Goal: Transaction & Acquisition: Purchase product/service

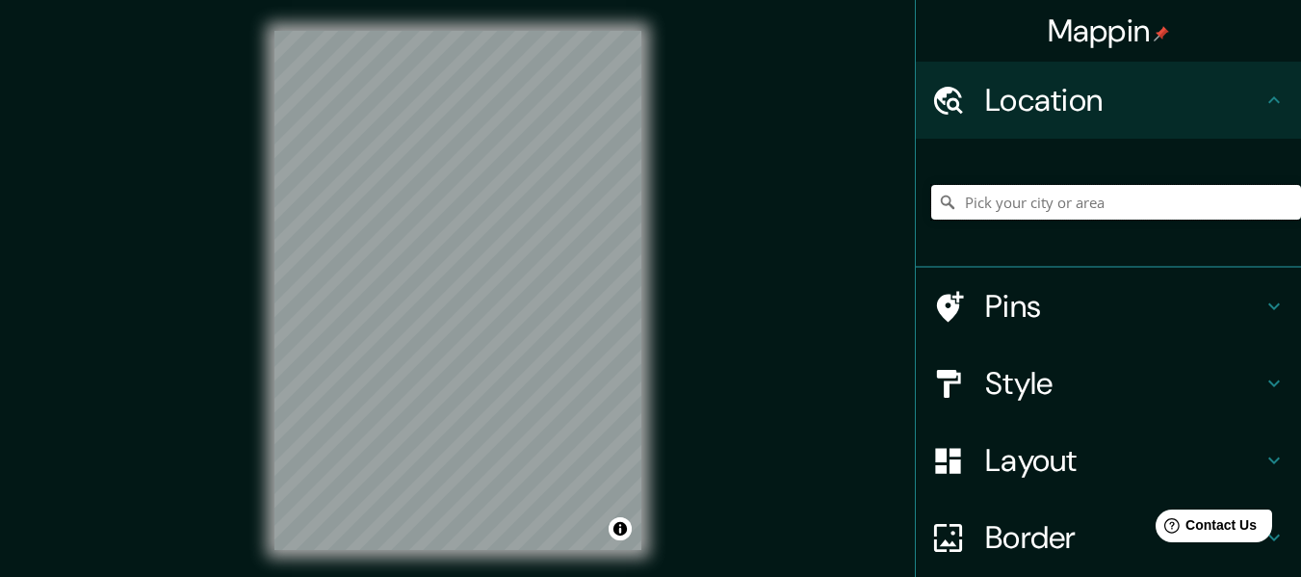
click at [978, 210] on input "Pick your city or area" at bounding box center [1116, 202] width 370 height 35
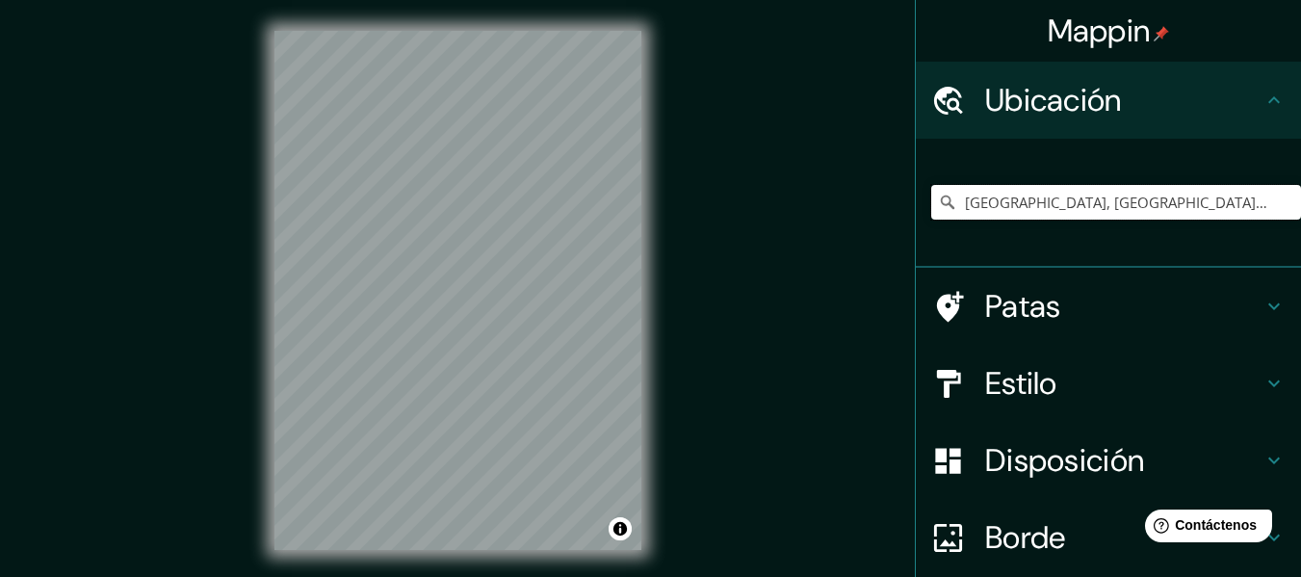
type input "[GEOGRAPHIC_DATA], [GEOGRAPHIC_DATA], [GEOGRAPHIC_DATA]"
click at [1263, 368] on div "Estilo" at bounding box center [1108, 383] width 385 height 77
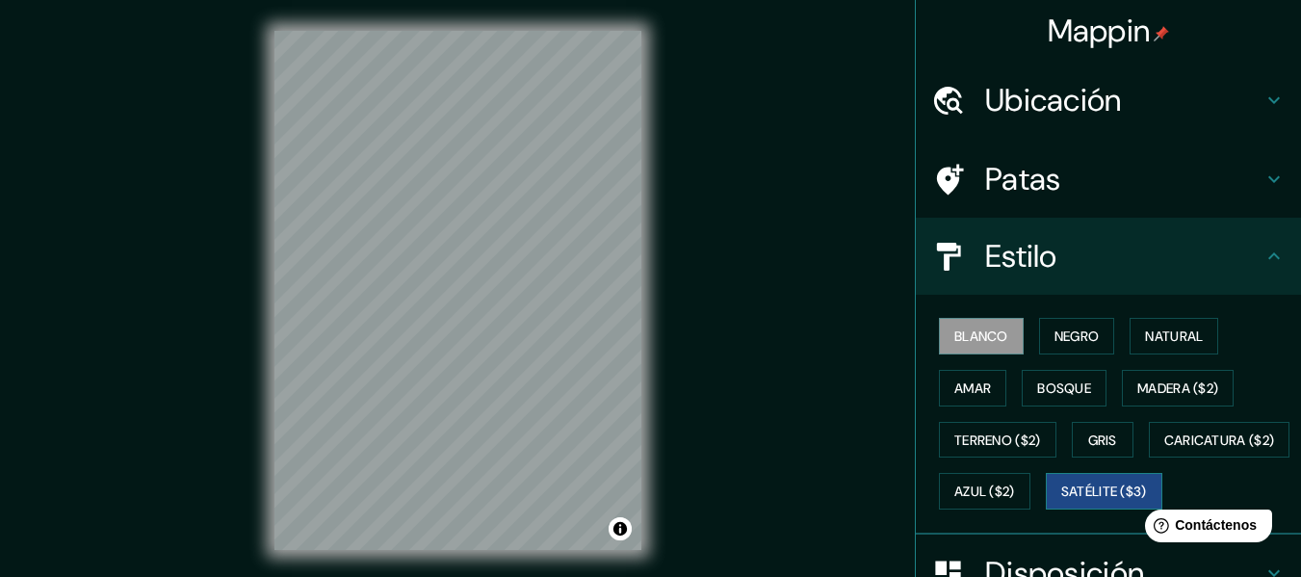
click at [1061, 501] on font "Satélite ($3)" at bounding box center [1104, 491] width 86 height 17
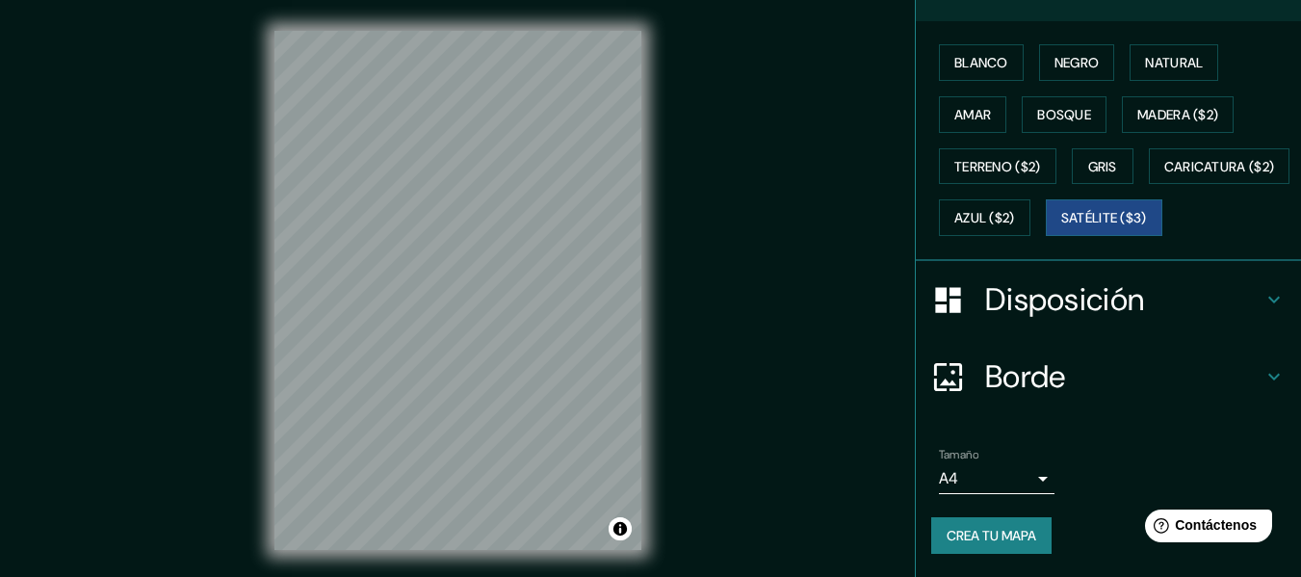
scroll to position [325, 0]
click at [1024, 481] on body "Mappin Ubicación Sullana, Departamento de Piura, Perú Sullana Departamento de P…" at bounding box center [650, 288] width 1301 height 577
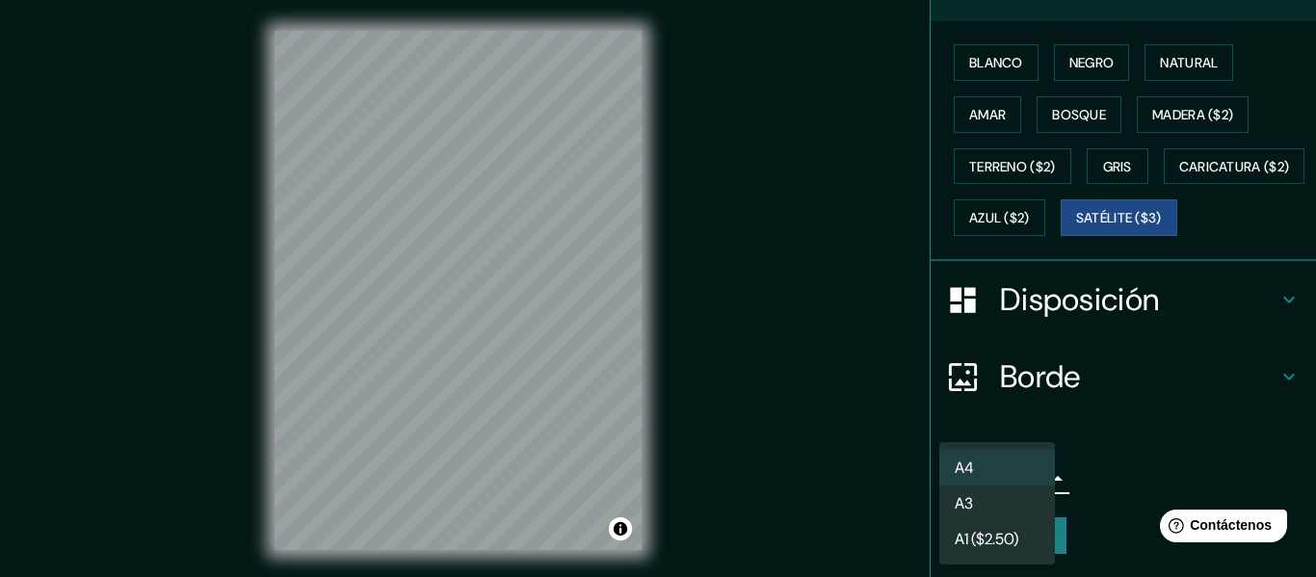
click at [1003, 510] on li "A3" at bounding box center [997, 503] width 116 height 36
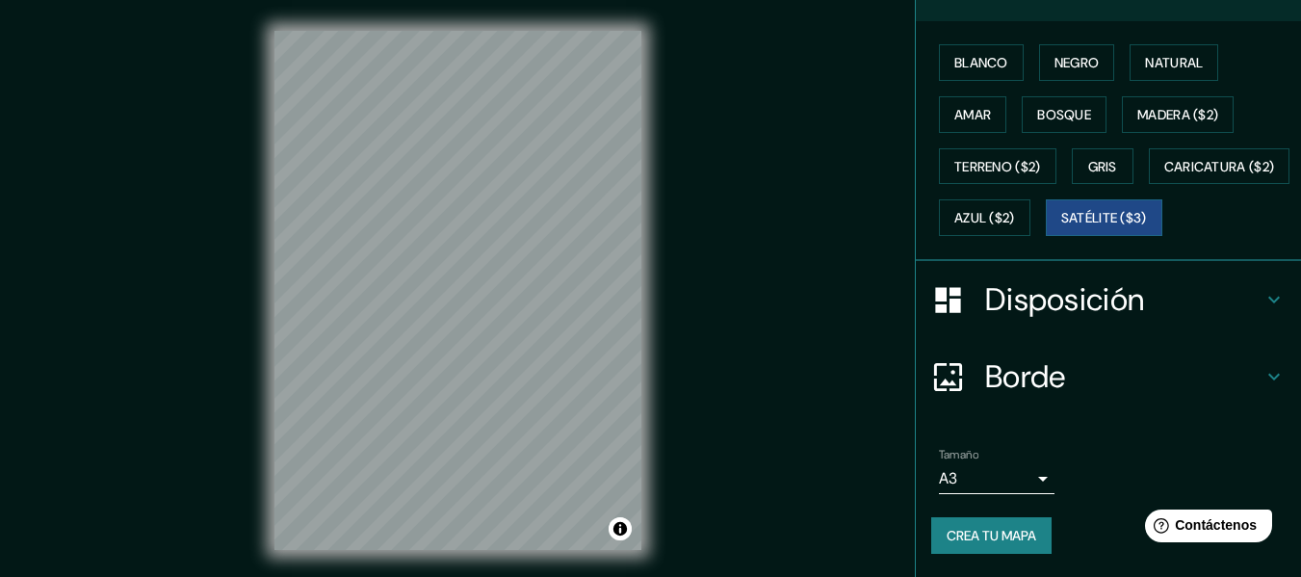
click at [748, 399] on div "Mappin Ubicación Sullana, Departamento de Piura, Perú Sullana Departamento de P…" at bounding box center [650, 306] width 1301 height 612
click at [1024, 475] on body "Mappin Ubicación Sullana, Departamento de Piura, Perú Sullana Departamento de P…" at bounding box center [650, 288] width 1301 height 577
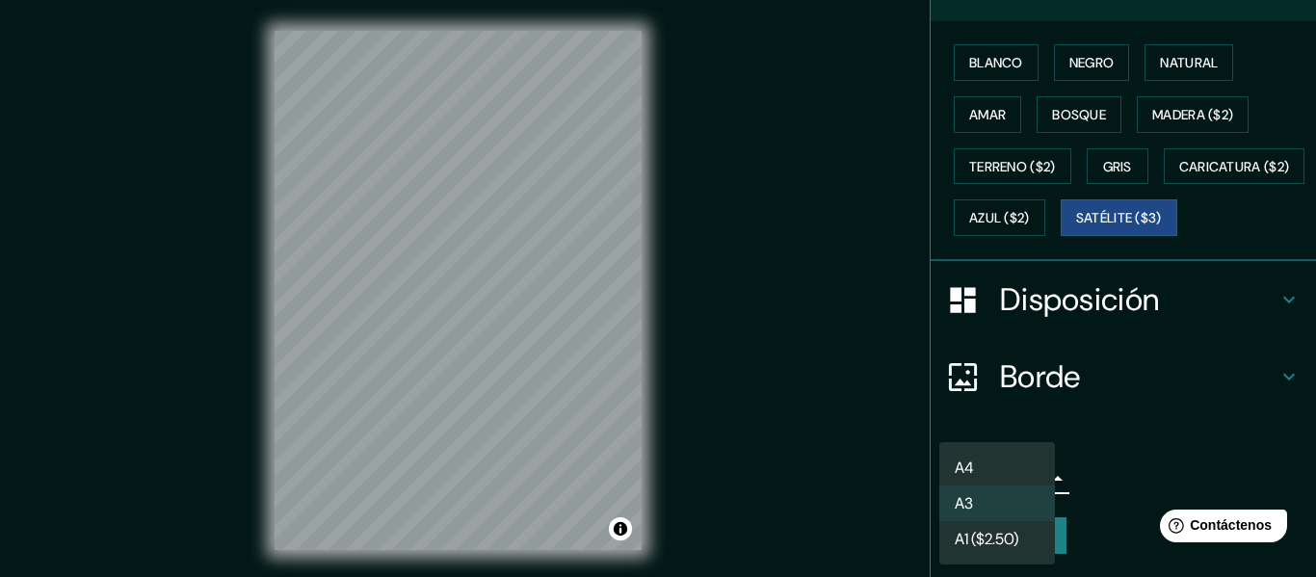
click at [1137, 465] on div at bounding box center [658, 288] width 1316 height 577
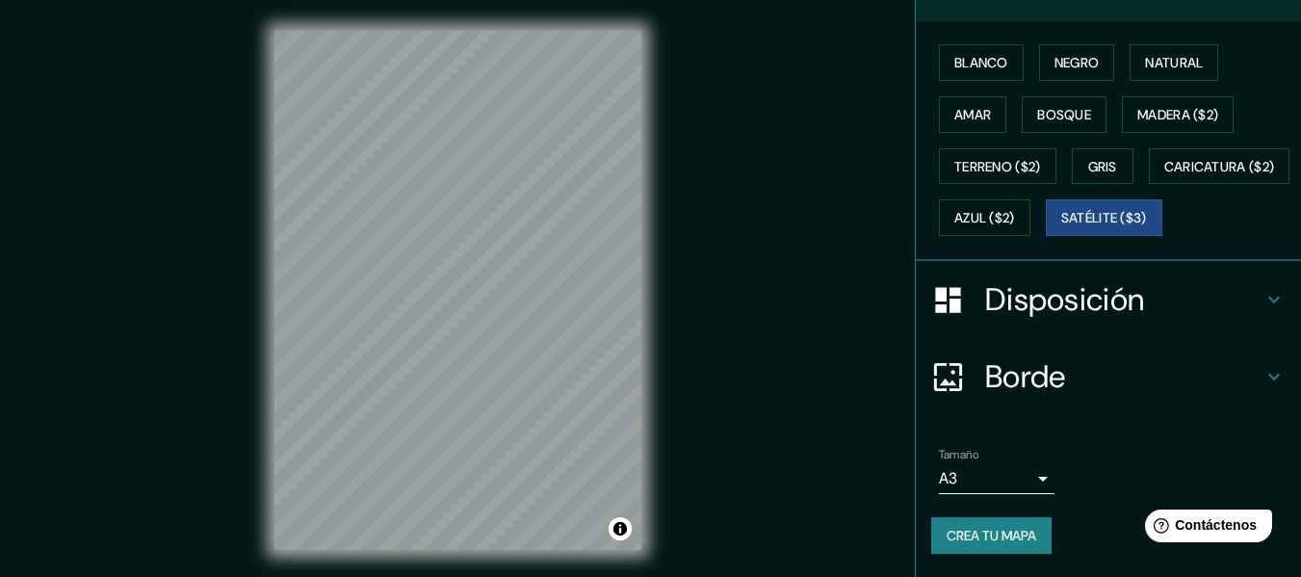
click at [238, 382] on div "Mappin Ubicación Sullana, Departamento de Piura, Perú Sullana Departamento de P…" at bounding box center [650, 306] width 1301 height 612
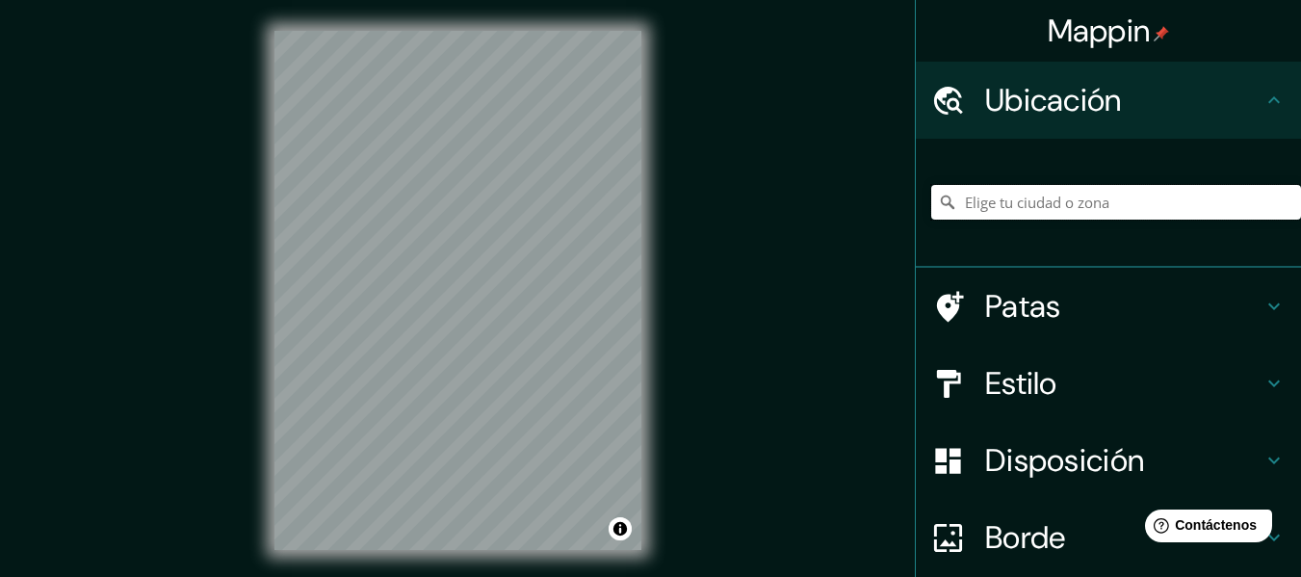
click at [990, 202] on input "Elige tu ciudad o zona" at bounding box center [1116, 202] width 370 height 35
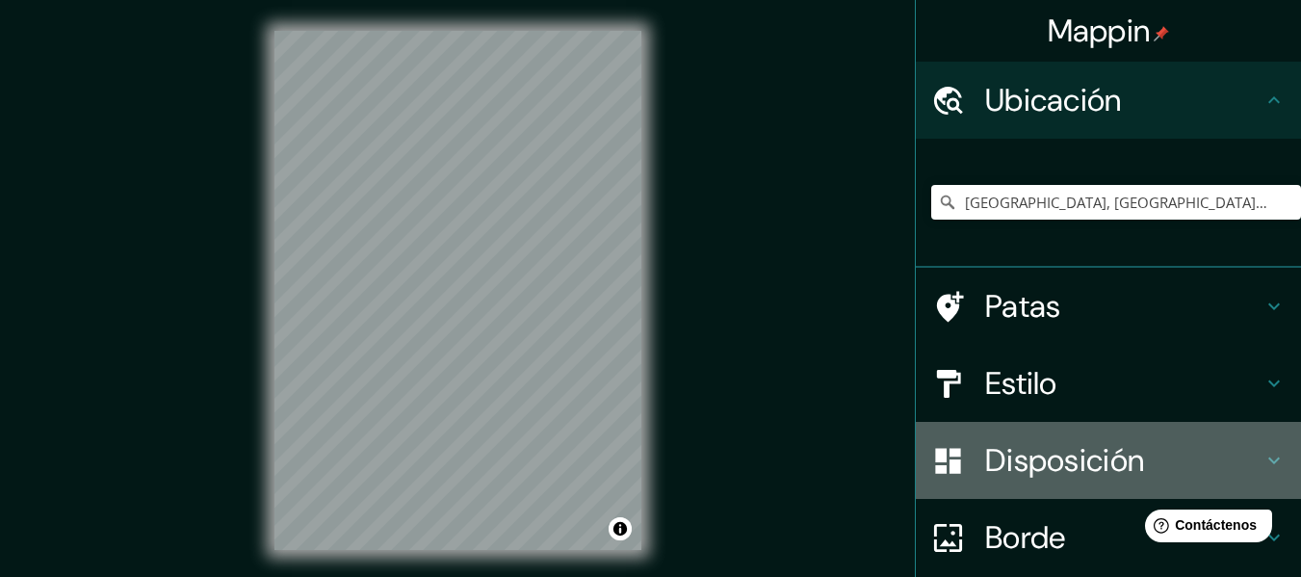
click at [1080, 472] on font "Disposición" at bounding box center [1064, 460] width 159 height 40
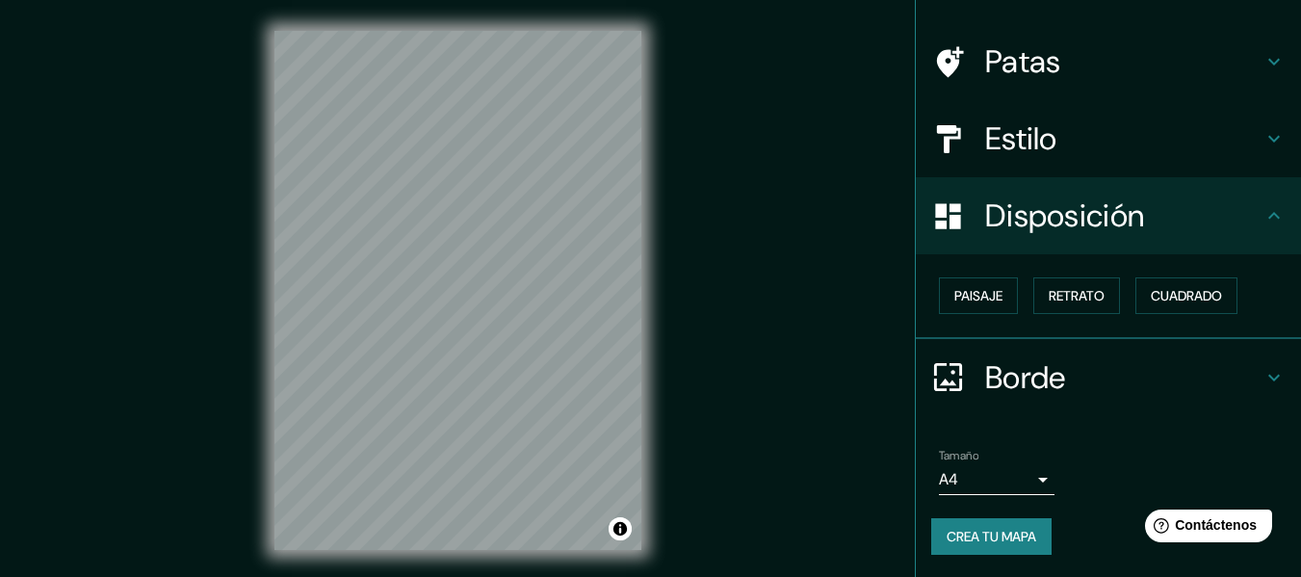
scroll to position [35, 0]
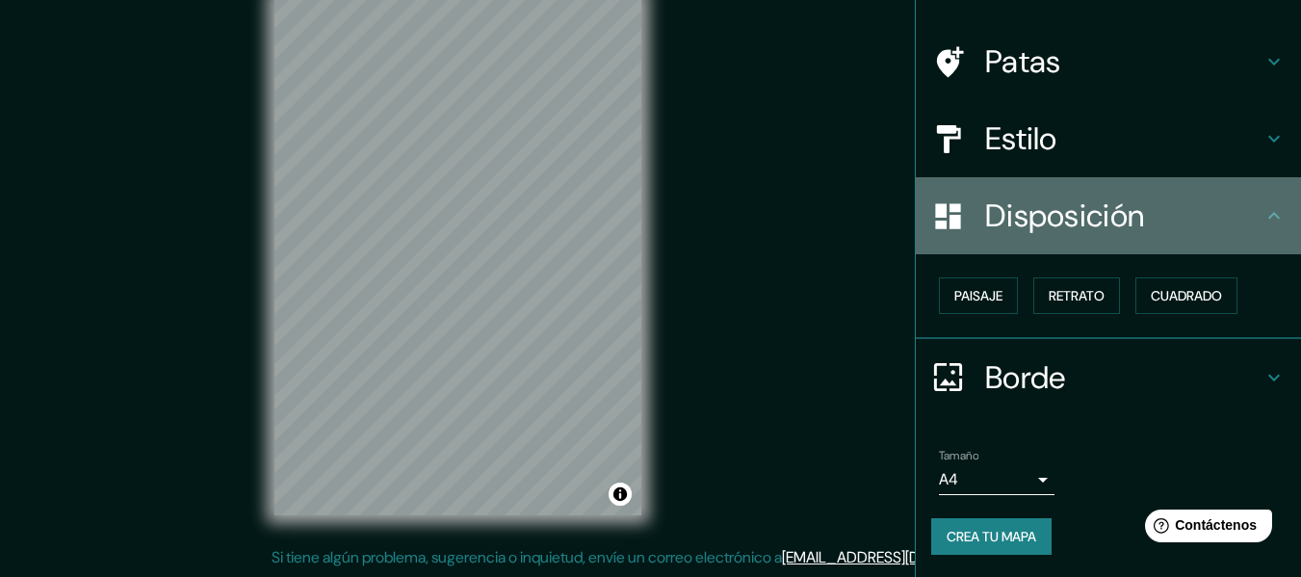
click at [1159, 224] on h4 "Disposición" at bounding box center [1123, 215] width 277 height 39
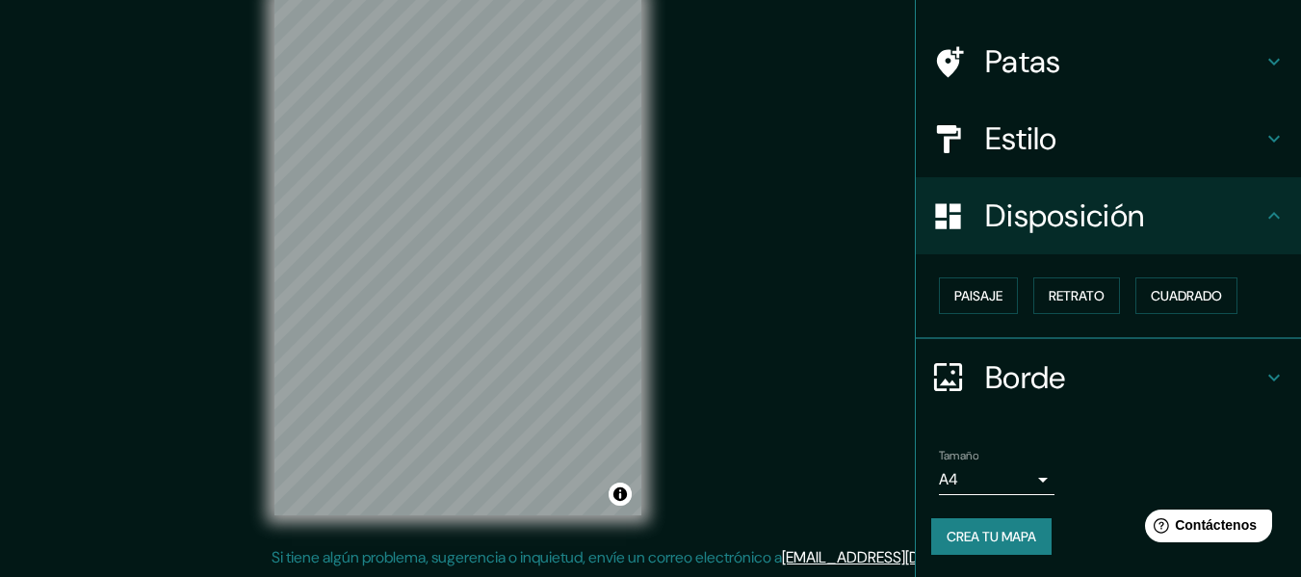
click at [1075, 164] on div "Estilo" at bounding box center [1108, 138] width 385 height 77
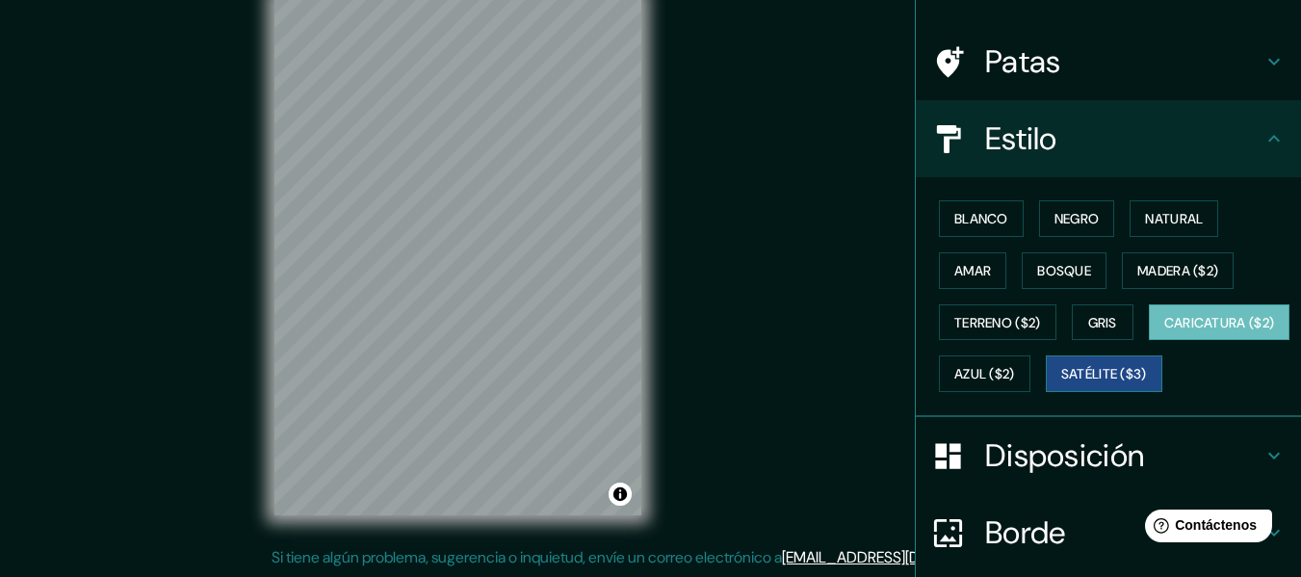
click at [1061, 383] on font "Satélite ($3)" at bounding box center [1104, 374] width 86 height 17
click at [652, 397] on div "© Mapbox © OpenStreetMap Improve this map © Maxar" at bounding box center [458, 255] width 429 height 581
click at [238, 211] on div "Mappin Ubicación [GEOGRAPHIC_DATA], [GEOGRAPHIC_DATA], [GEOGRAPHIC_DATA] [GEOGR…" at bounding box center [650, 271] width 1301 height 612
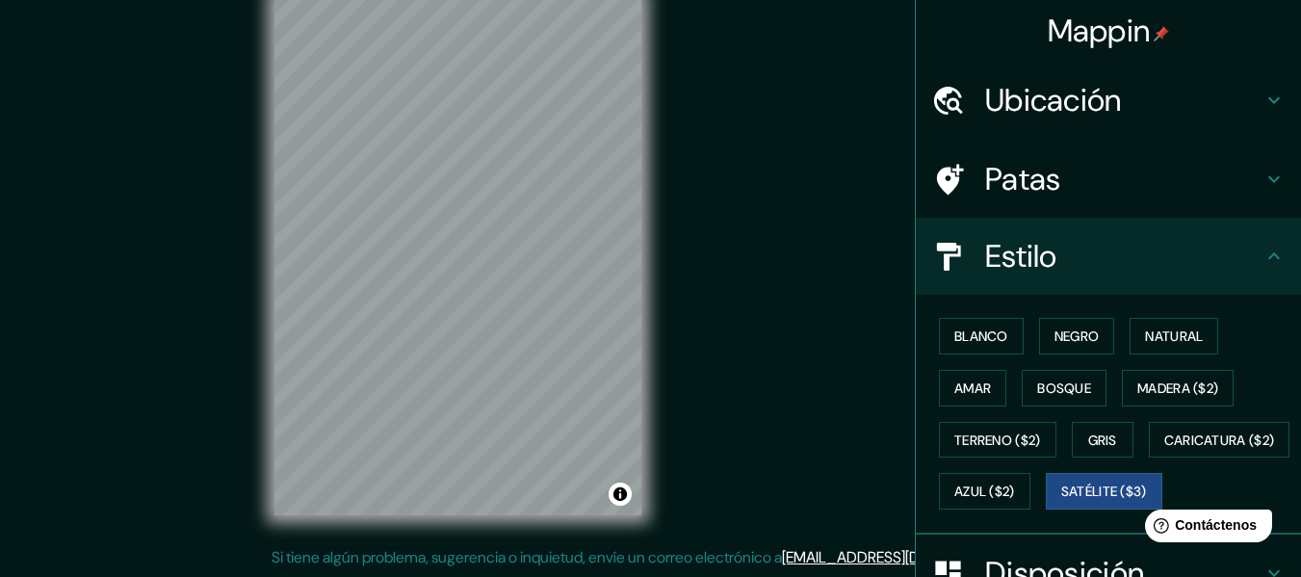
scroll to position [0, 0]
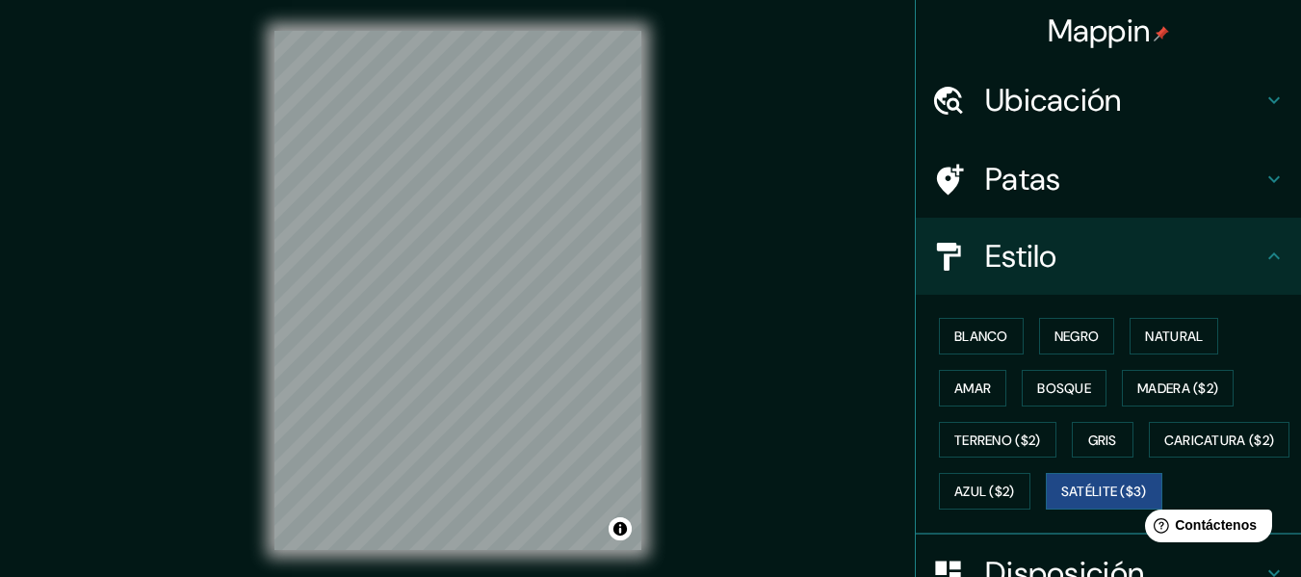
click at [1073, 101] on font "Ubicación" at bounding box center [1053, 100] width 137 height 40
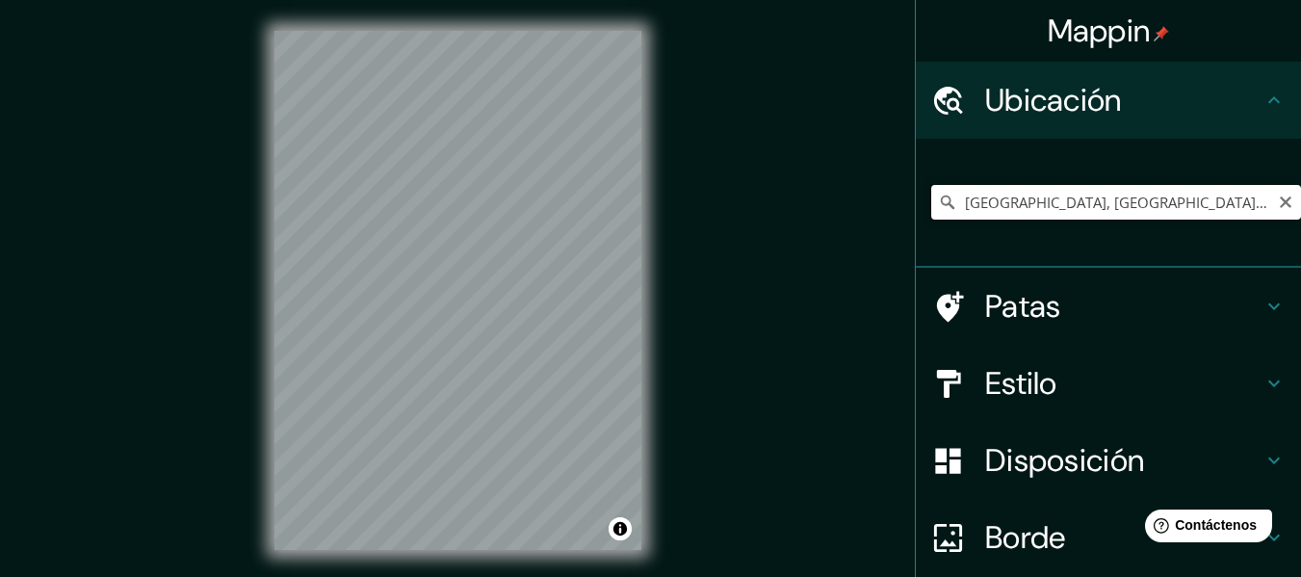
click at [1027, 207] on input "Sullana, Departamento de Piura, Perú" at bounding box center [1116, 202] width 370 height 35
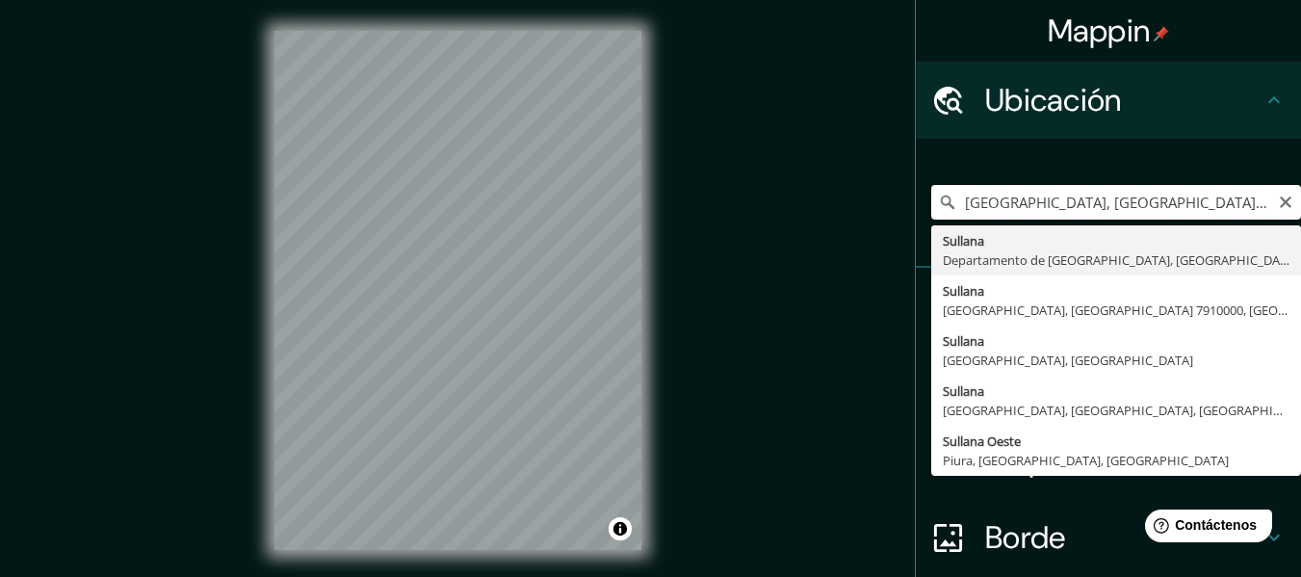
click at [1027, 207] on input "Sullana, Departamento de Piura, Perú" at bounding box center [1116, 202] width 370 height 35
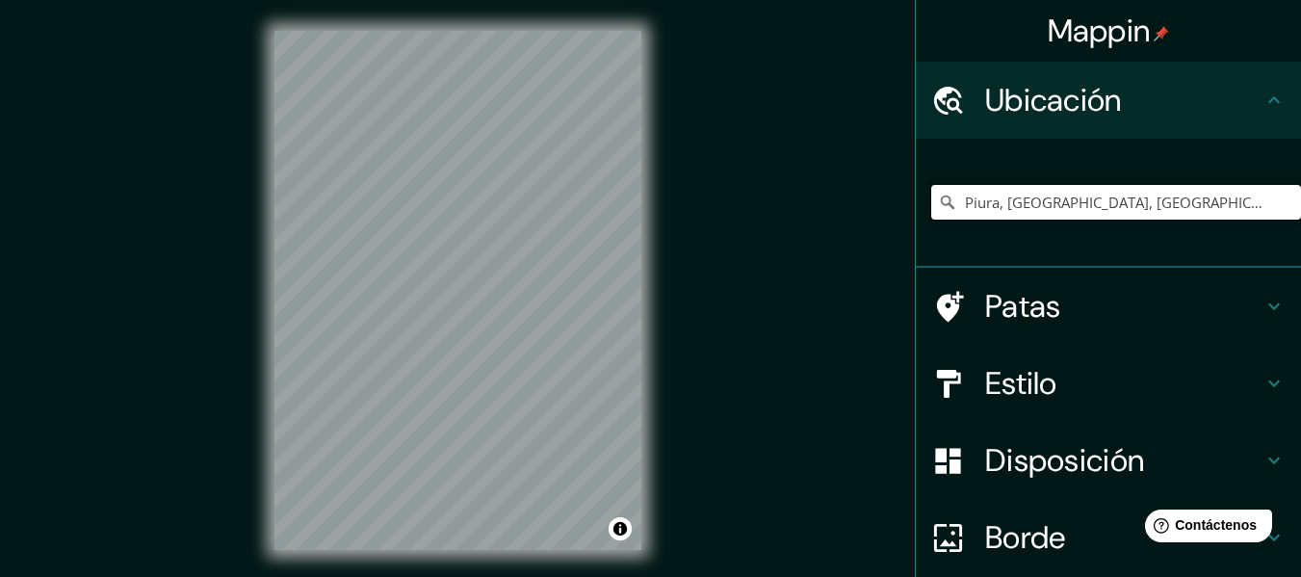
type input "Piura, [GEOGRAPHIC_DATA], [GEOGRAPHIC_DATA]"
click at [1246, 211] on input "Piura, [GEOGRAPHIC_DATA], [GEOGRAPHIC_DATA]" at bounding box center [1116, 202] width 370 height 35
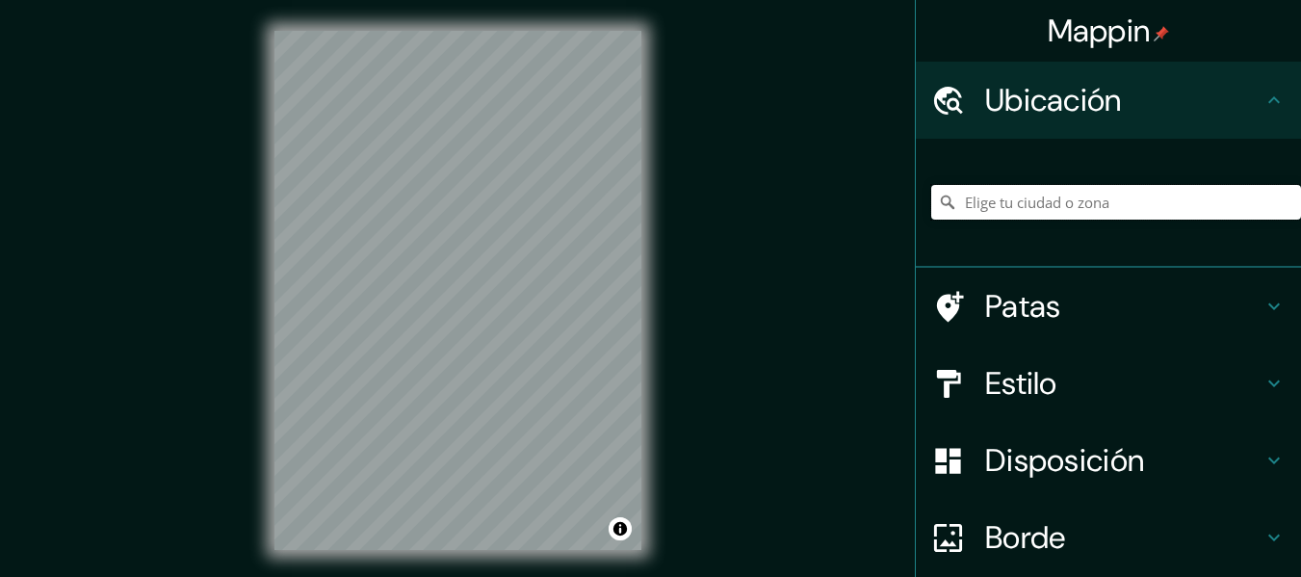
click at [979, 212] on input "Elige tu ciudad o zona" at bounding box center [1116, 202] width 370 height 35
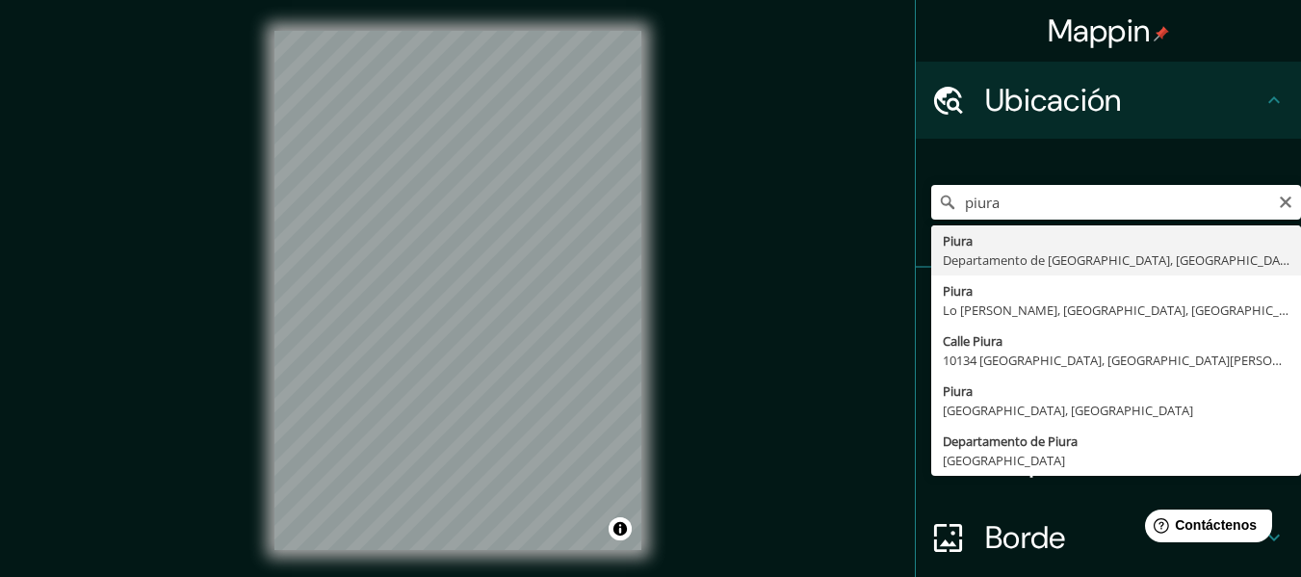
type input "Piura, [GEOGRAPHIC_DATA], [GEOGRAPHIC_DATA]"
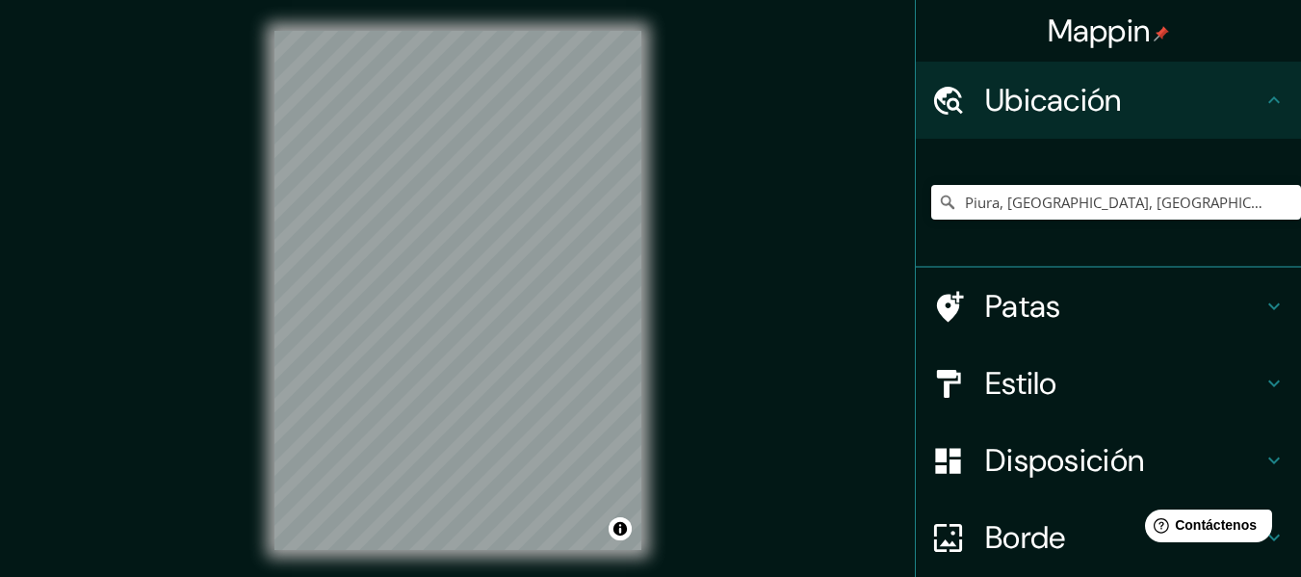
click at [1047, 383] on h4 "Estilo" at bounding box center [1123, 383] width 277 height 39
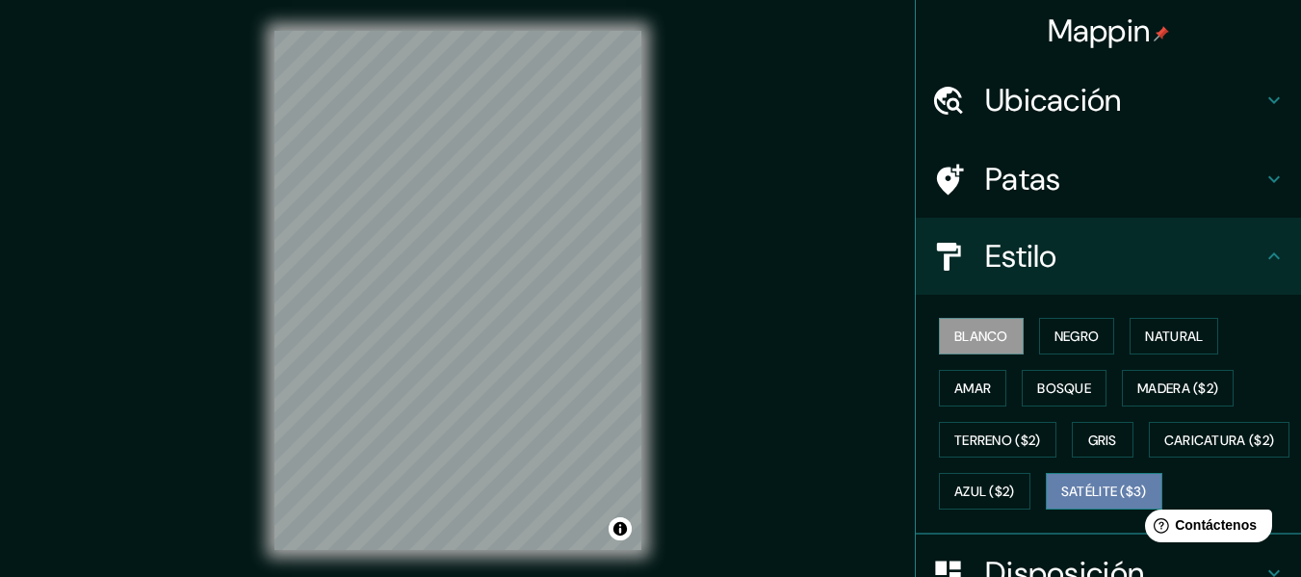
click at [1061, 501] on font "Satélite ($3)" at bounding box center [1104, 491] width 86 height 17
click at [660, 358] on div "© Mapbox © OpenStreetMap Improve this map © Maxar" at bounding box center [458, 290] width 429 height 581
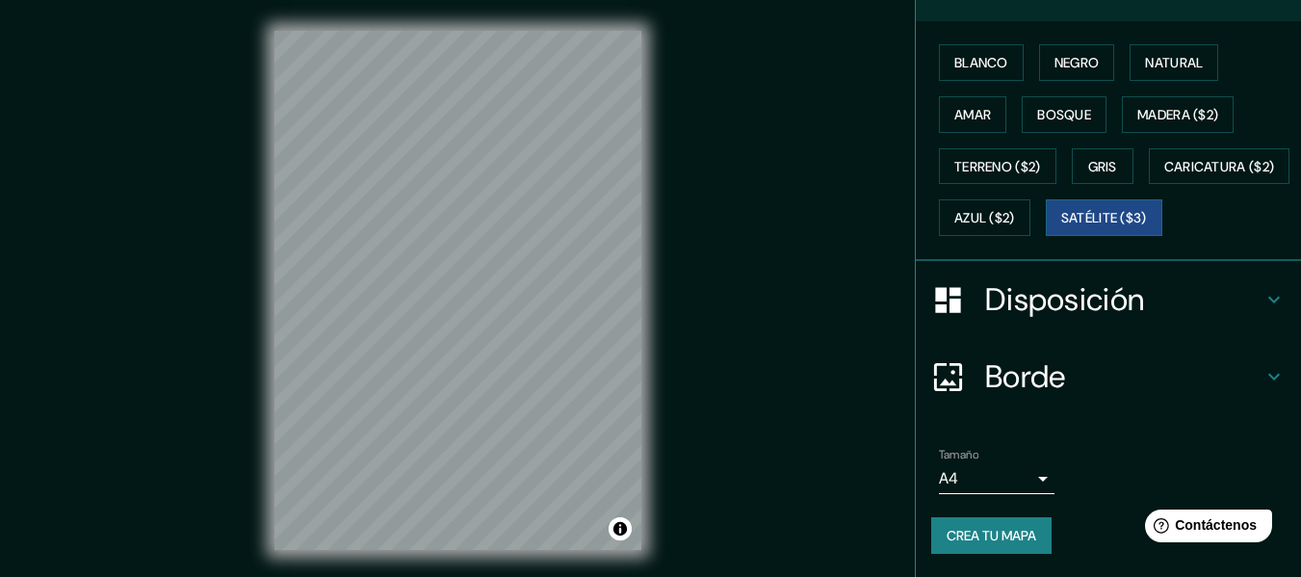
click at [1047, 318] on font "Disposición" at bounding box center [1064, 299] width 159 height 40
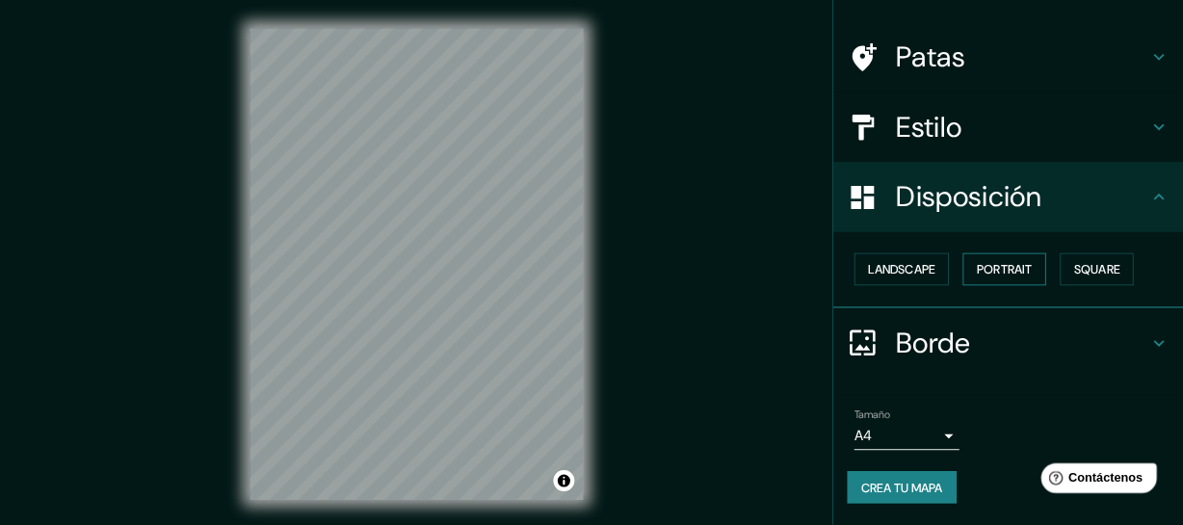
scroll to position [117, 0]
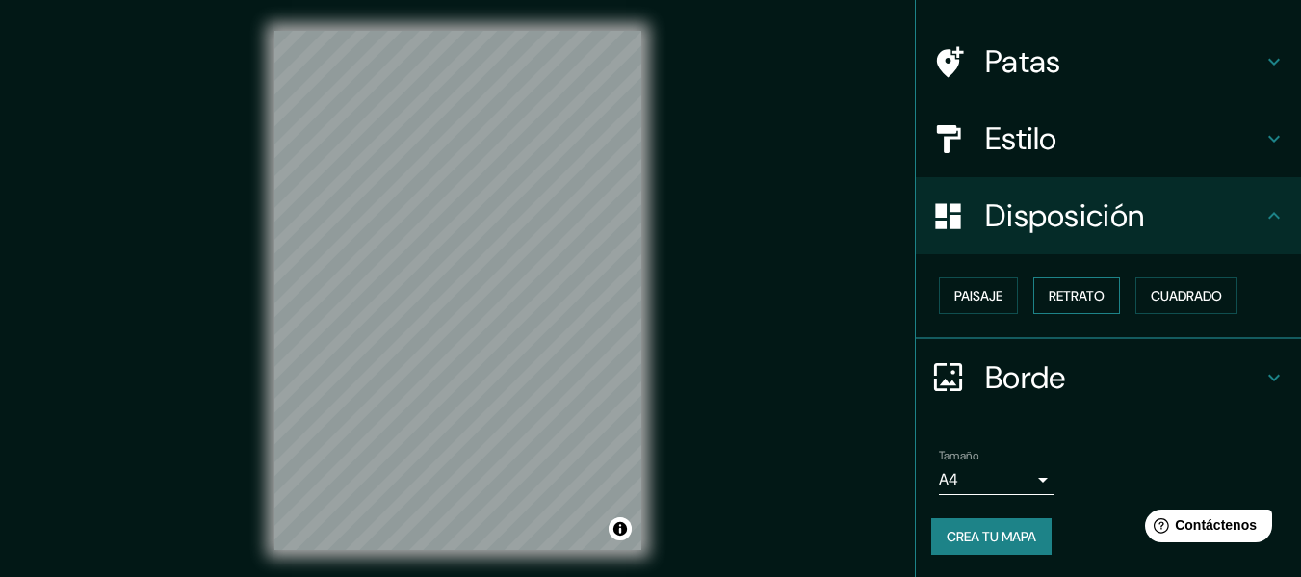
click at [1080, 300] on font "Retrato" at bounding box center [1077, 295] width 56 height 17
click at [1099, 303] on button "Retrato" at bounding box center [1076, 295] width 87 height 37
click at [1189, 278] on button "Cuadrado" at bounding box center [1186, 295] width 102 height 37
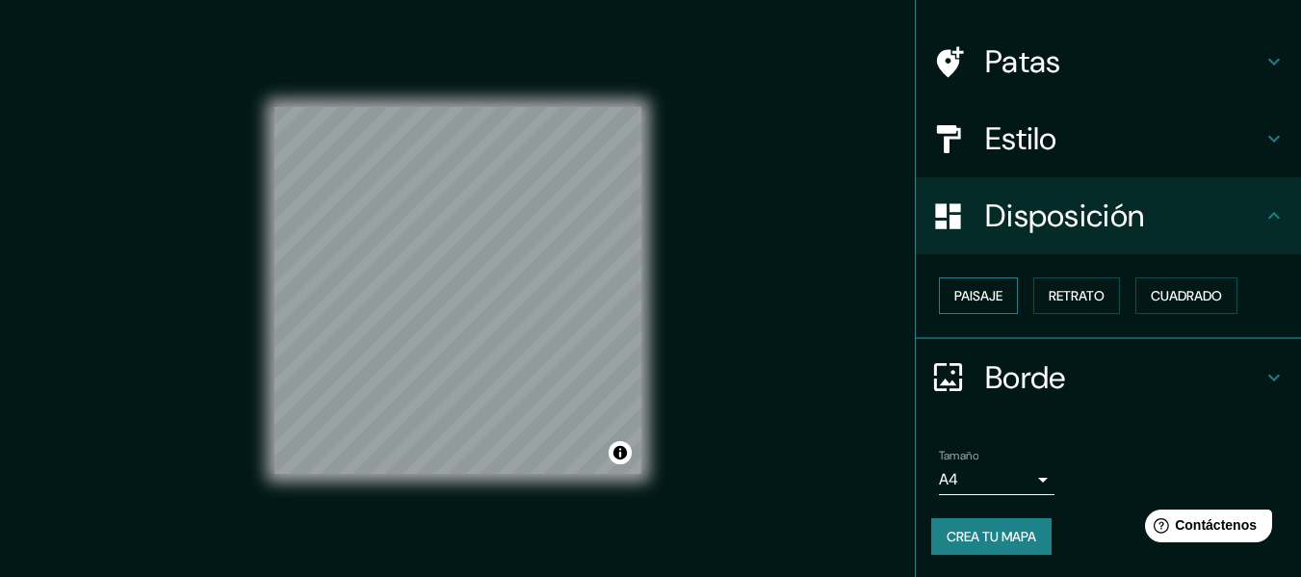
click at [962, 294] on font "Paisaje" at bounding box center [978, 295] width 48 height 17
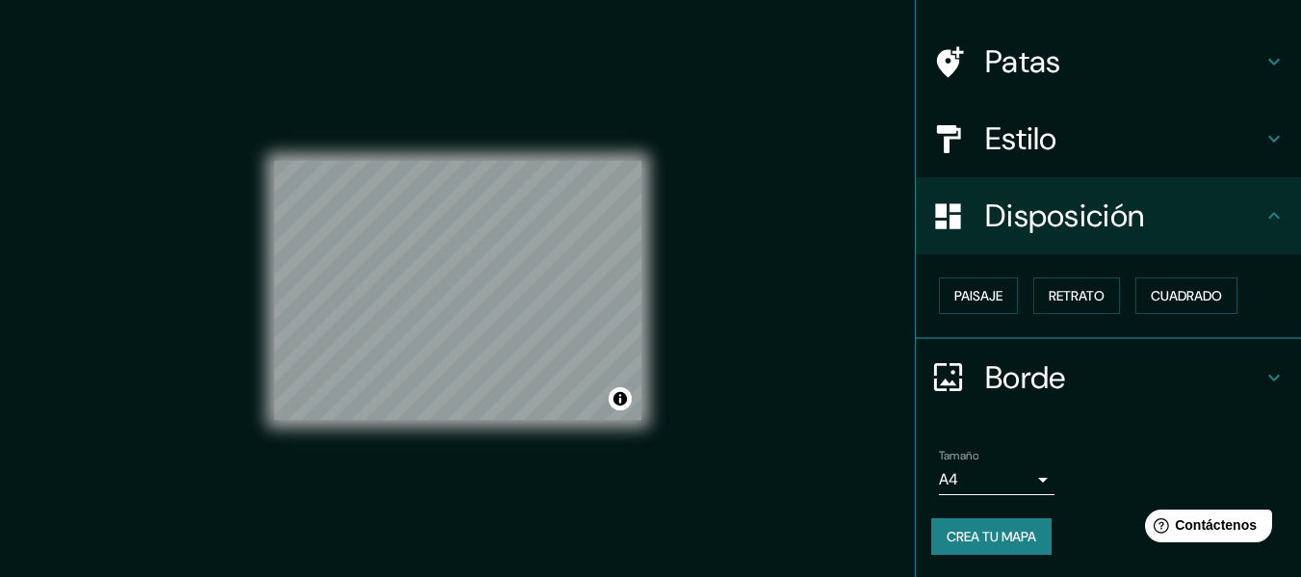
click at [1015, 152] on font "Estilo" at bounding box center [1021, 138] width 72 height 40
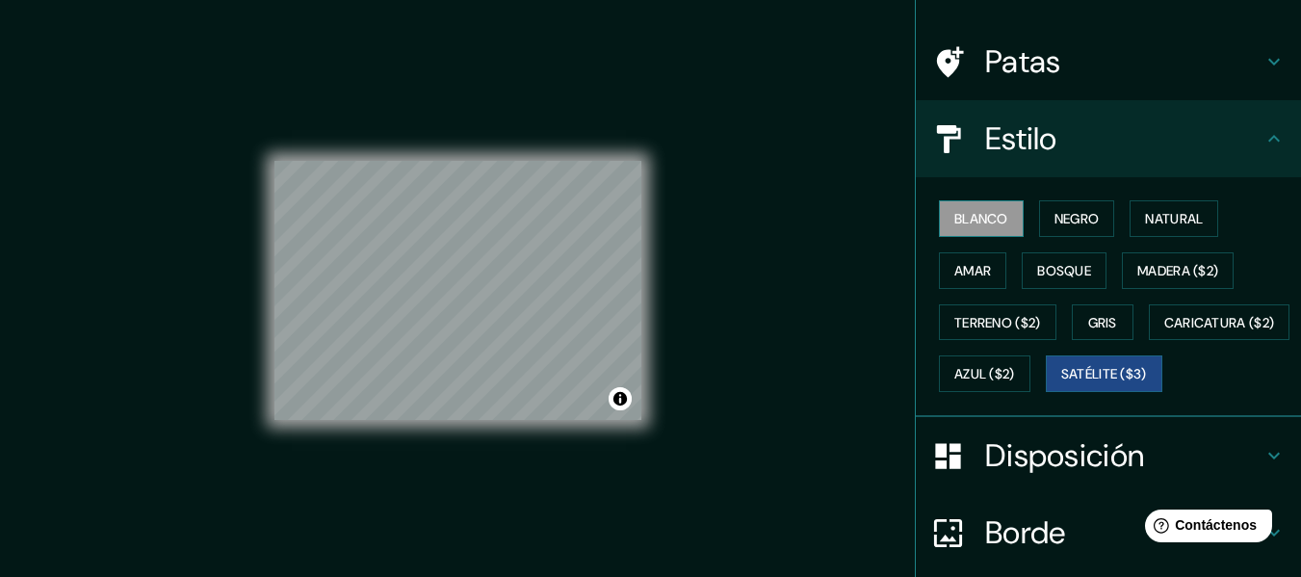
click at [975, 231] on button "Blanco" at bounding box center [981, 218] width 85 height 37
click at [701, 326] on div "Mappin Ubicación Piura, [GEOGRAPHIC_DATA], [GEOGRAPHIC_DATA] Patas Estilo Blanc…" at bounding box center [650, 306] width 1301 height 612
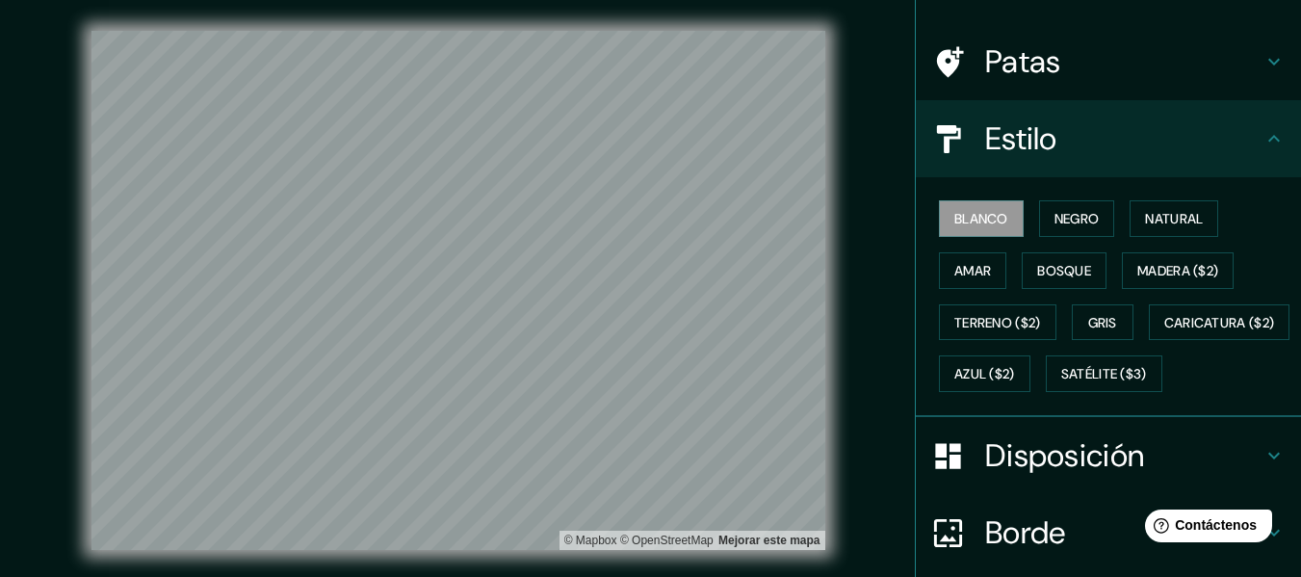
drag, startPoint x: 1189, startPoint y: 0, endPoint x: 14, endPoint y: 265, distance: 1204.4
click at [14, 265] on div "© Mapbox © OpenStreetMap Mejorar este mapa" at bounding box center [458, 290] width 1171 height 519
click at [1060, 231] on button "Negro" at bounding box center [1077, 218] width 76 height 37
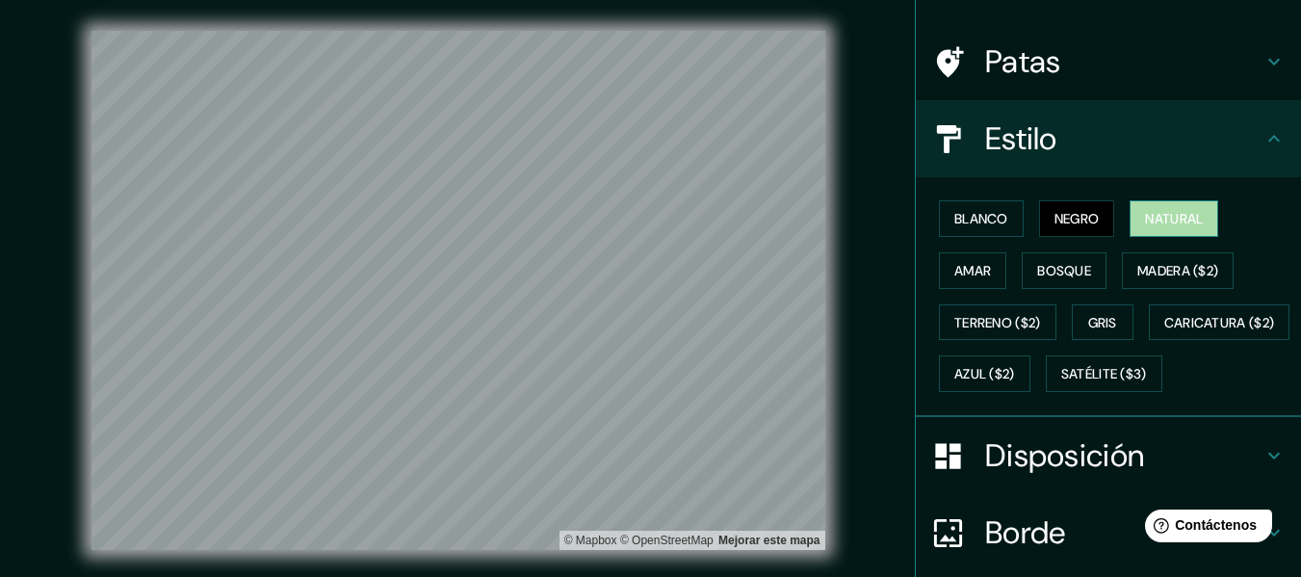
click at [1145, 225] on font "Natural" at bounding box center [1174, 218] width 58 height 17
click at [953, 287] on button "Amar" at bounding box center [972, 270] width 67 height 37
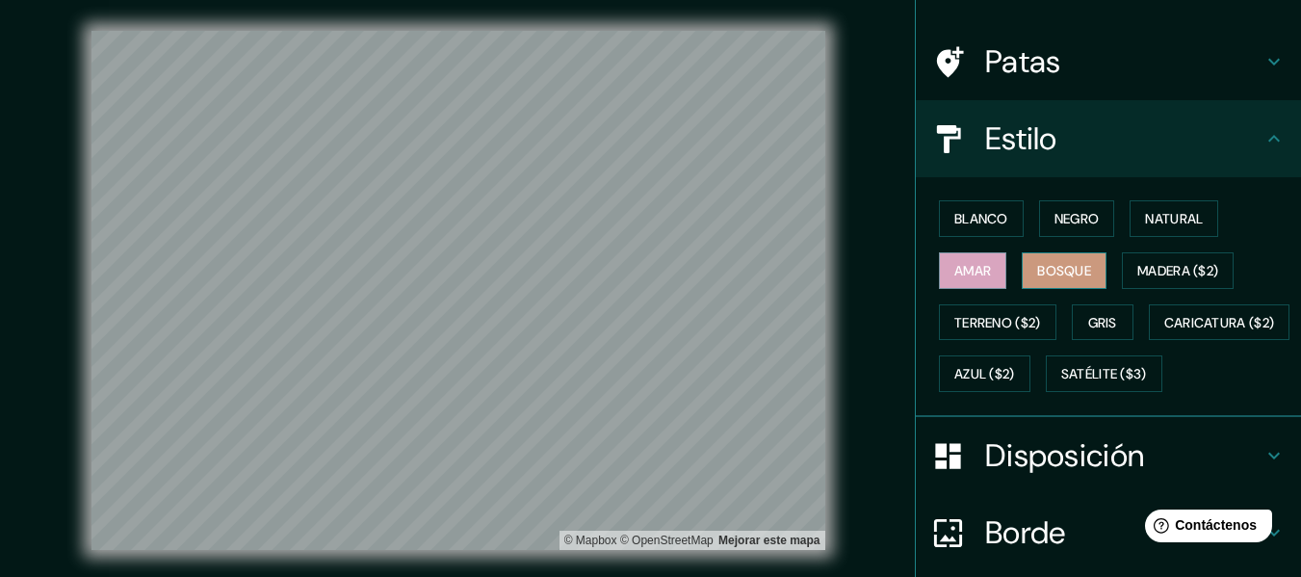
click at [1037, 269] on font "Bosque" at bounding box center [1064, 270] width 54 height 17
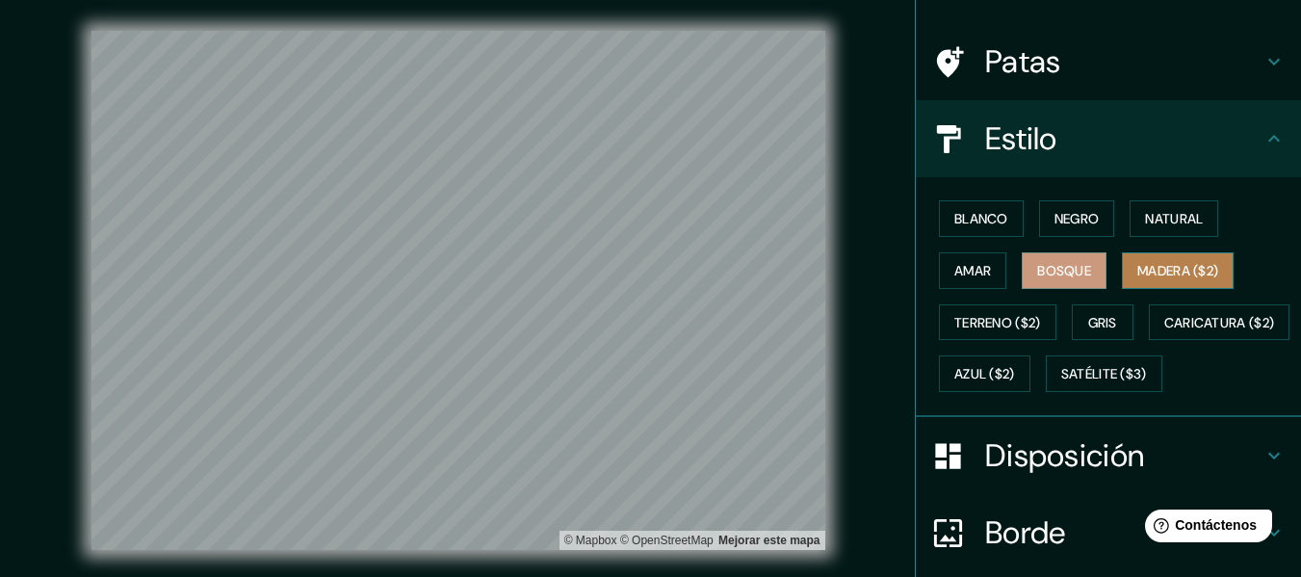
click at [1143, 269] on font "Madera ($2)" at bounding box center [1177, 270] width 81 height 17
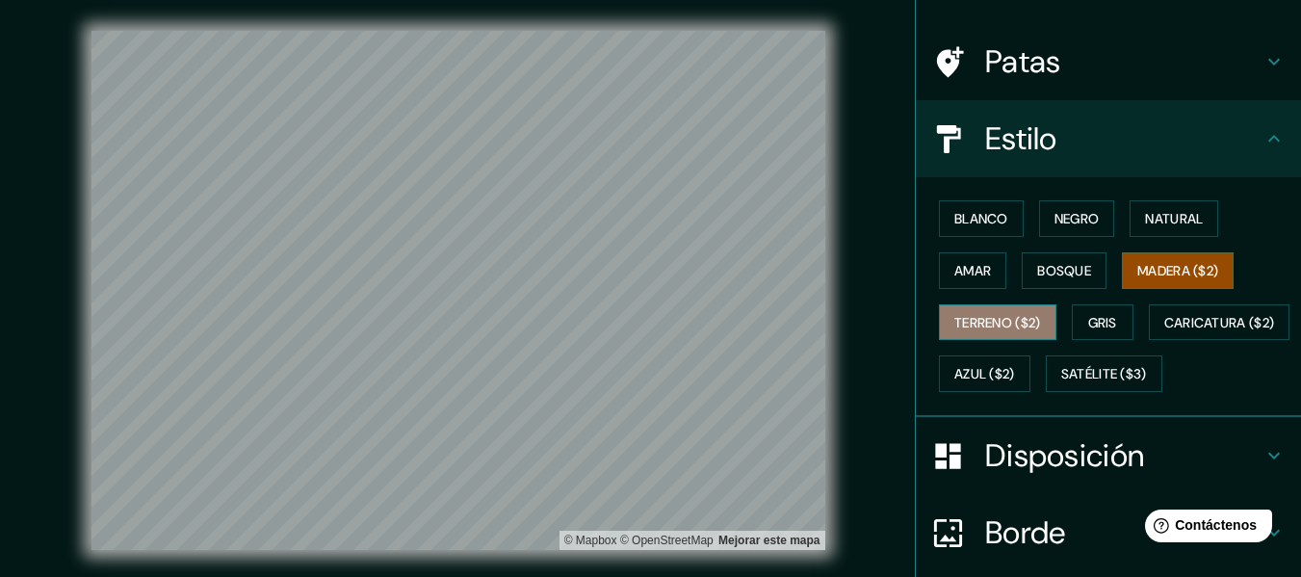
click at [990, 321] on font "Terreno ($2)" at bounding box center [997, 322] width 87 height 17
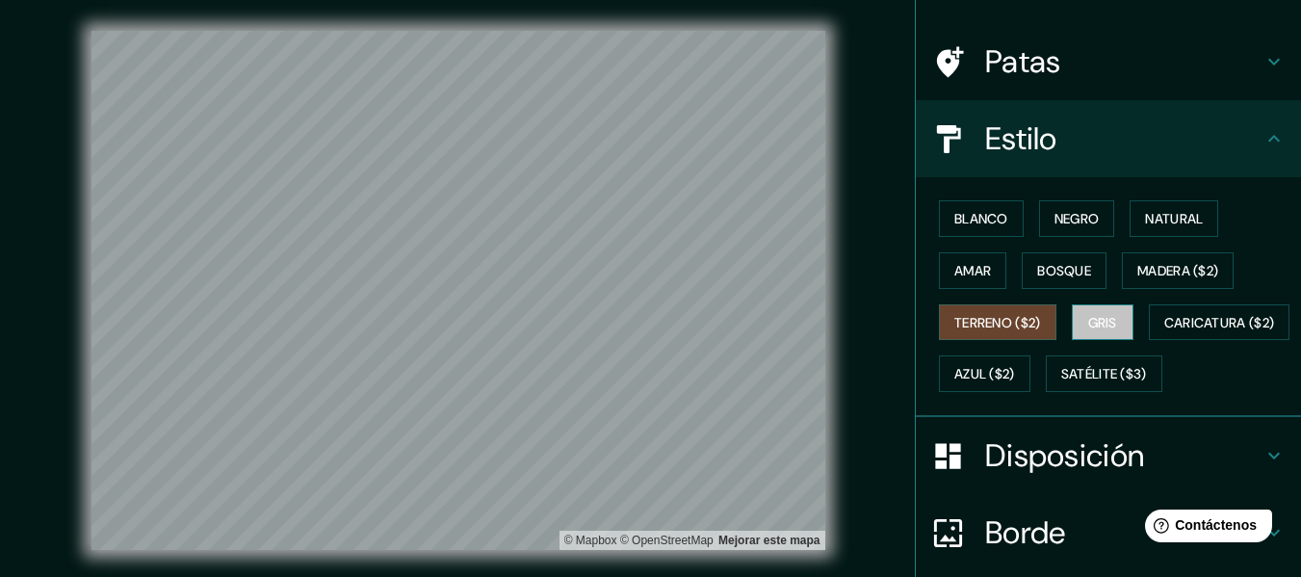
click at [1090, 328] on font "Gris" at bounding box center [1102, 322] width 29 height 17
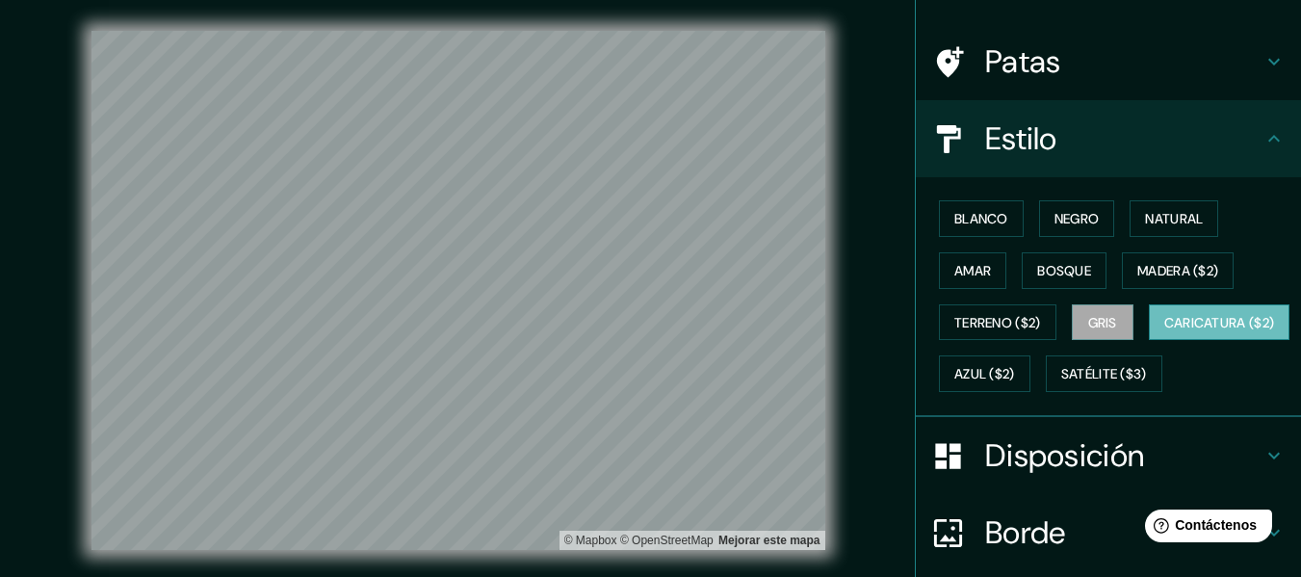
click at [1164, 331] on font "Caricatura ($2)" at bounding box center [1219, 322] width 111 height 17
click at [1015, 372] on font "Azul ($2)" at bounding box center [984, 374] width 61 height 17
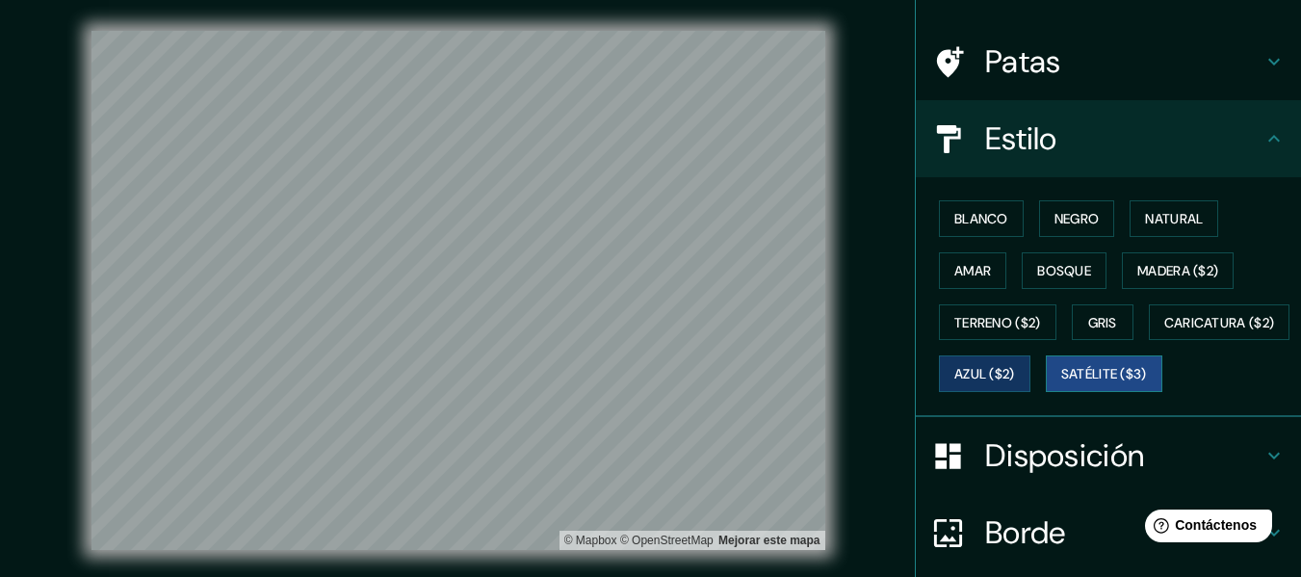
click at [1061, 383] on font "Satélite ($3)" at bounding box center [1104, 374] width 86 height 17
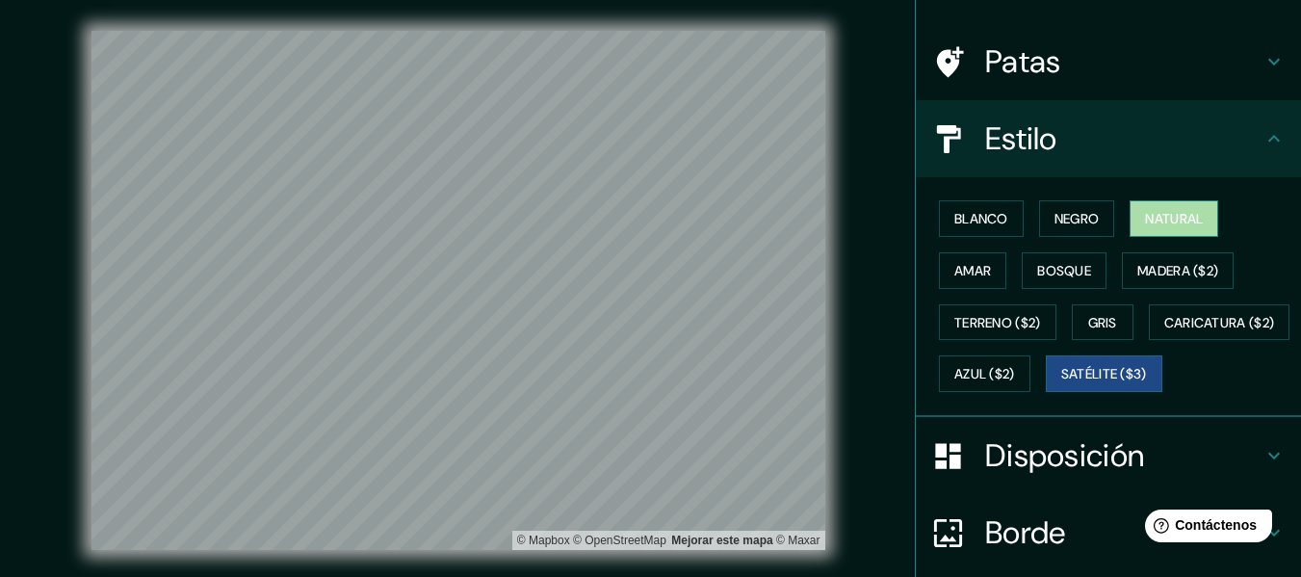
click at [1167, 232] on button "Natural" at bounding box center [1174, 218] width 89 height 37
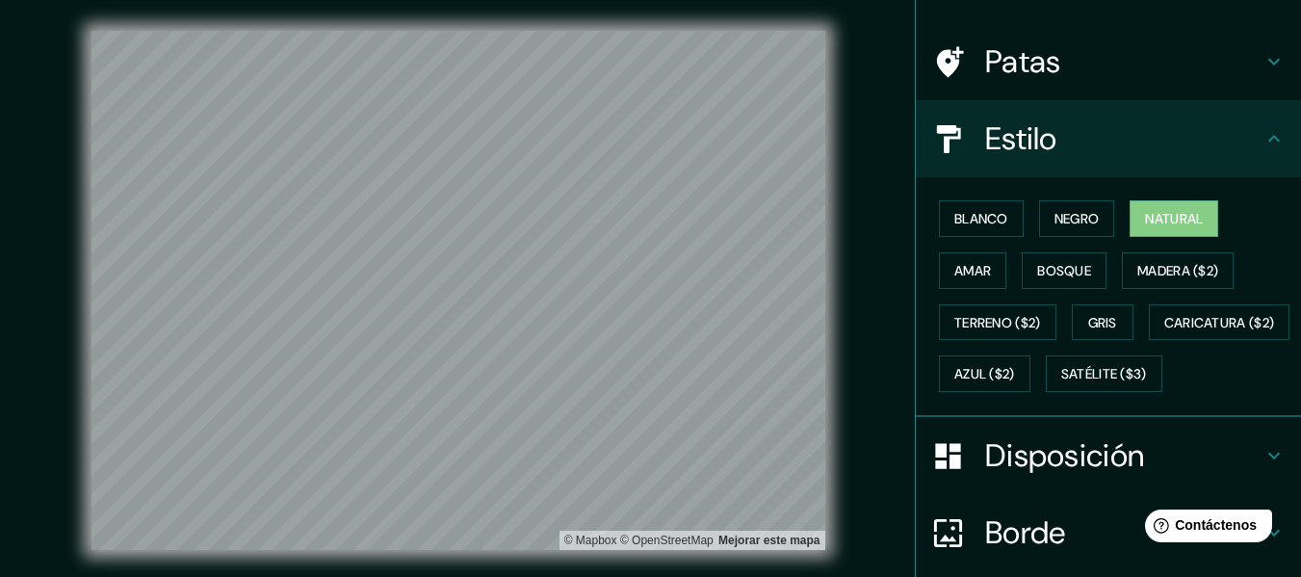
click at [887, 375] on div "© Mapbox © OpenStreetMap Mejorar este mapa" at bounding box center [458, 290] width 1171 height 519
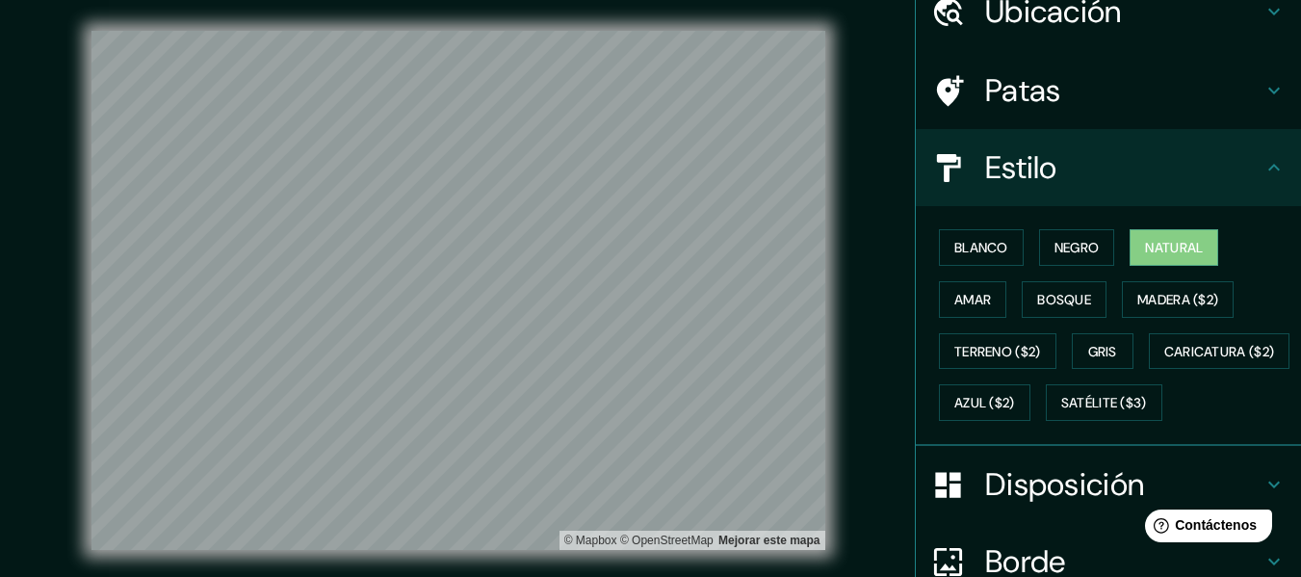
scroll to position [105, 0]
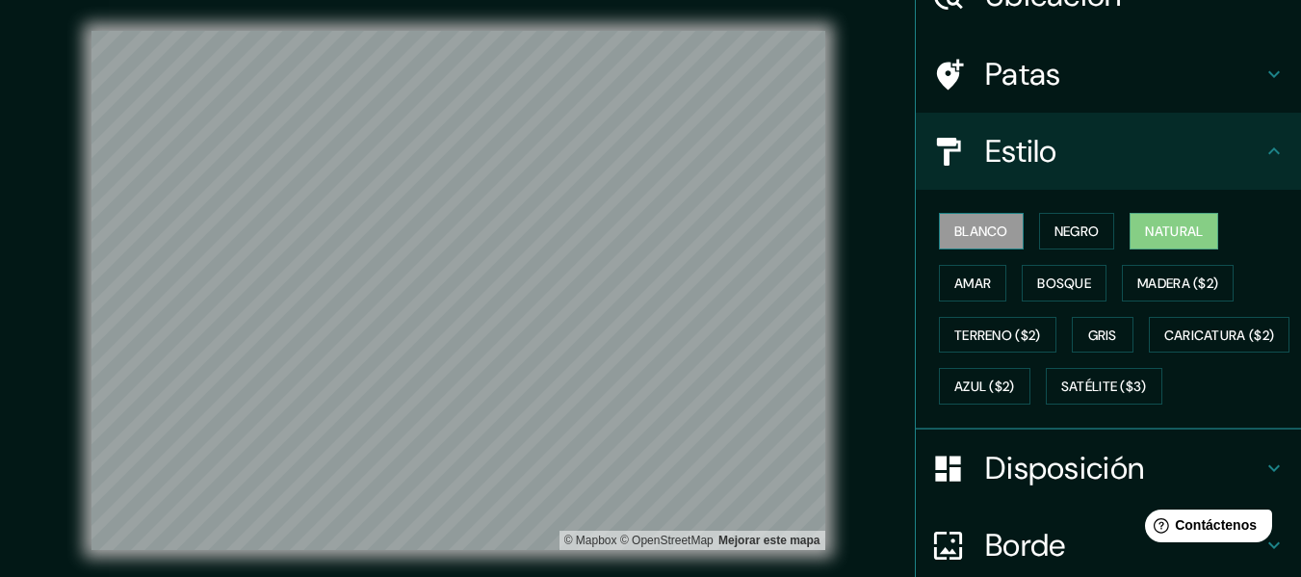
click at [966, 238] on font "Blanco" at bounding box center [981, 230] width 54 height 17
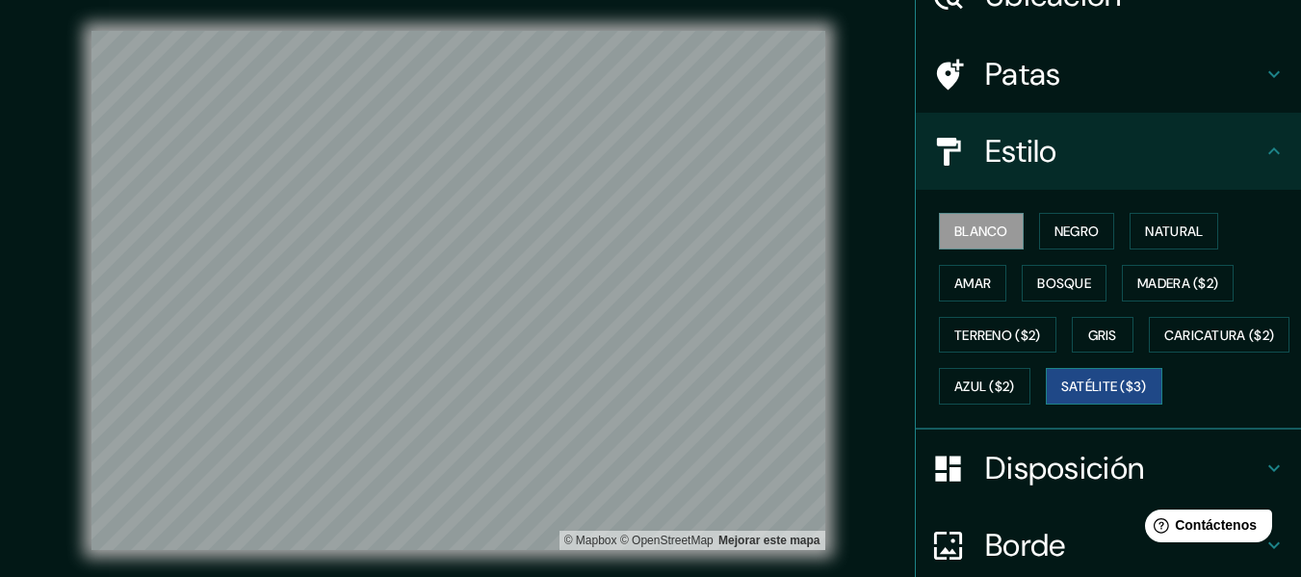
click at [1061, 396] on font "Satélite ($3)" at bounding box center [1104, 386] width 86 height 17
